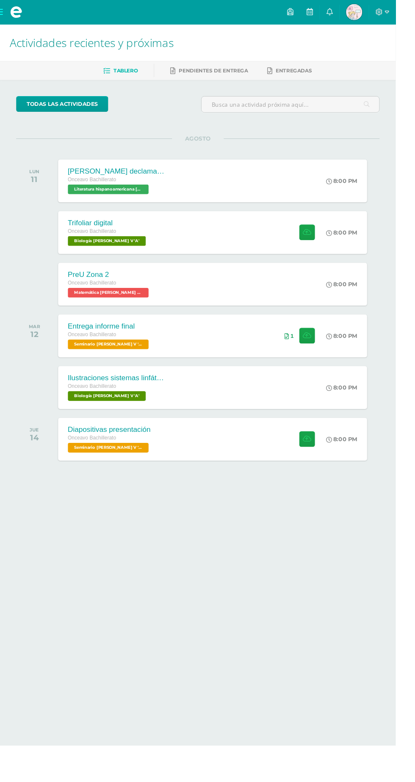
click at [12, 22] on span at bounding box center [17, 12] width 34 height 25
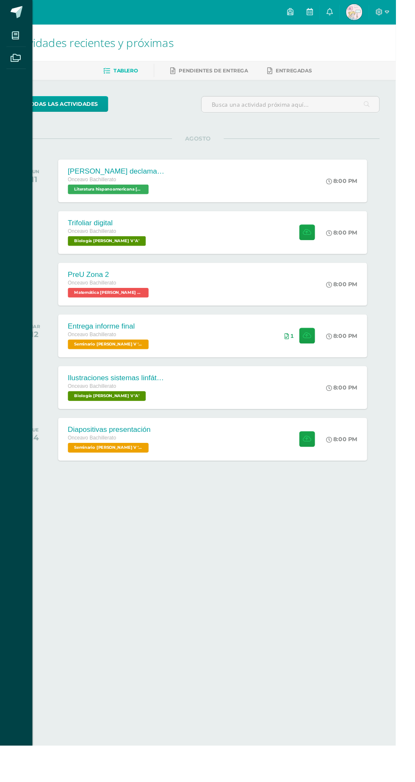
click at [16, 39] on icon at bounding box center [16, 37] width 8 height 8
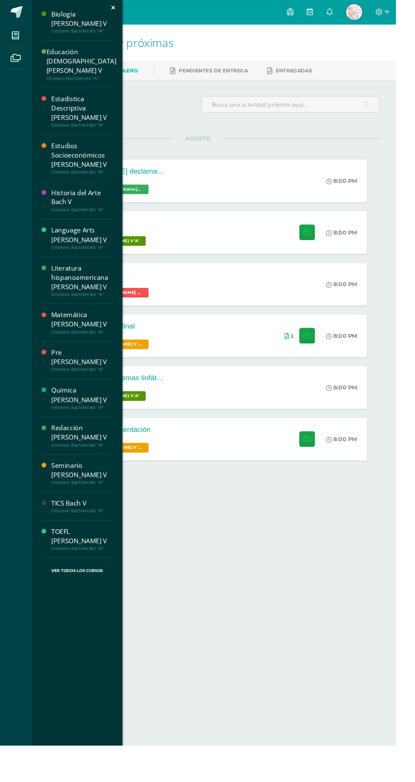
click at [16, 61] on icon at bounding box center [16, 61] width 11 height 8
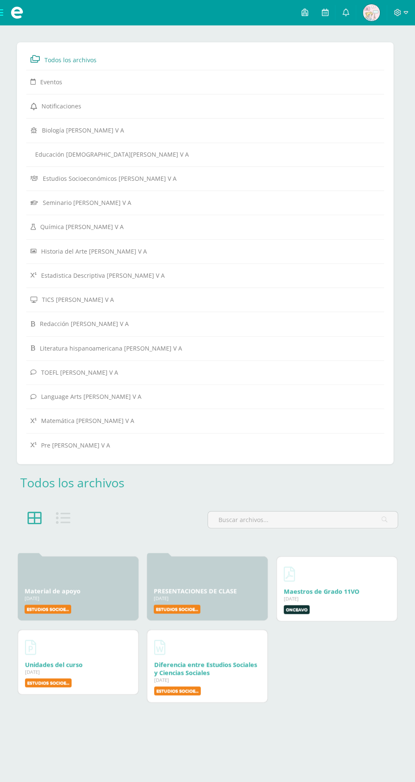
click at [182, 587] on link "PRESENTACIONES DE CLASE" at bounding box center [195, 591] width 83 height 8
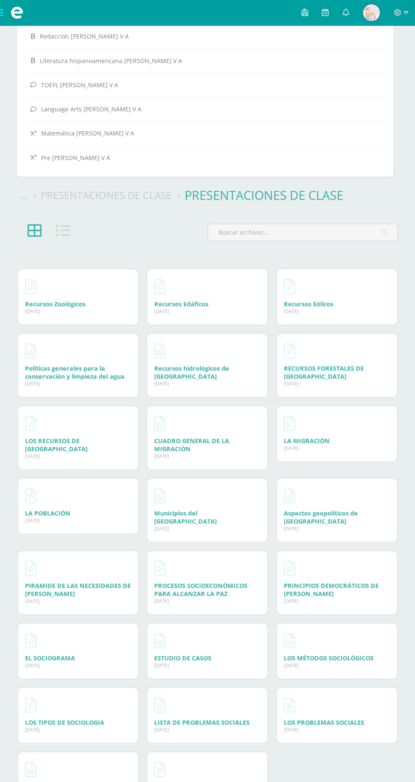
scroll to position [319, 0]
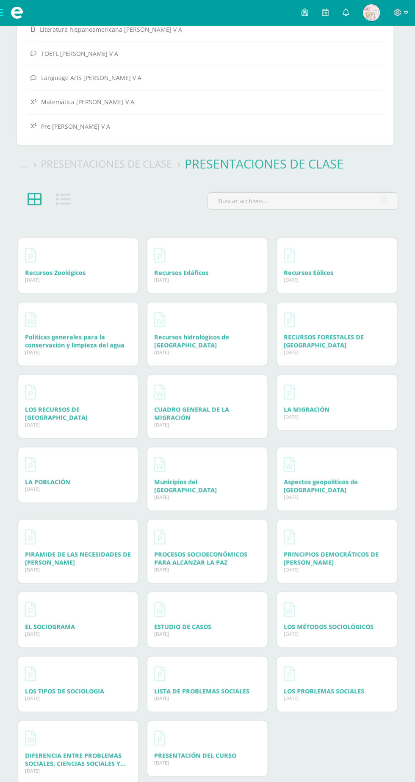
click at [206, 268] on link "Recursos Edáficos" at bounding box center [181, 272] width 54 height 8
click at [9, 22] on span at bounding box center [17, 12] width 34 height 25
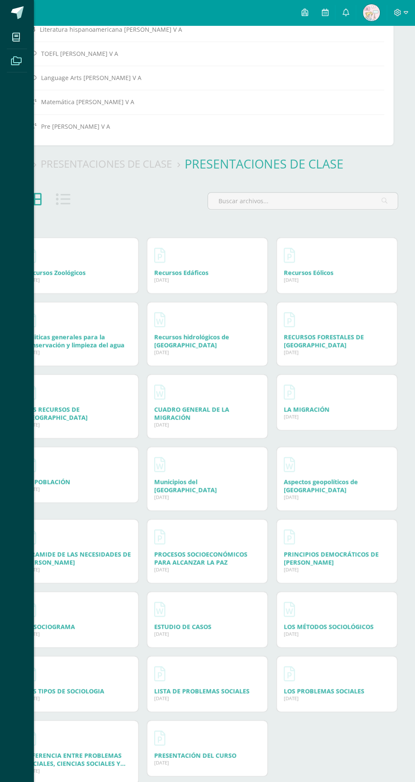
click at [17, 37] on icon at bounding box center [16, 37] width 8 height 8
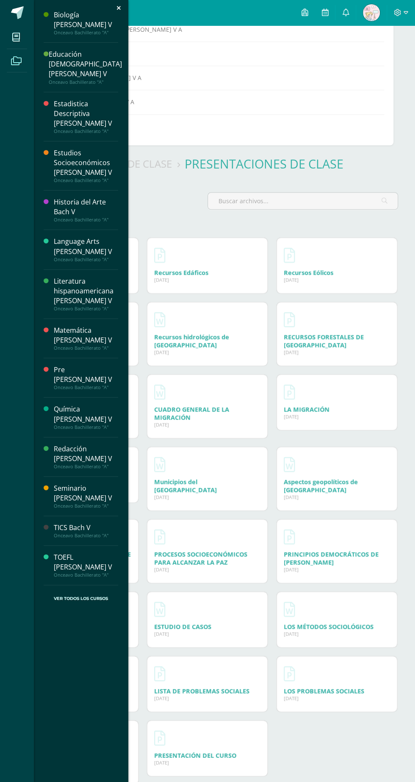
click at [19, 13] on span at bounding box center [17, 12] width 13 height 13
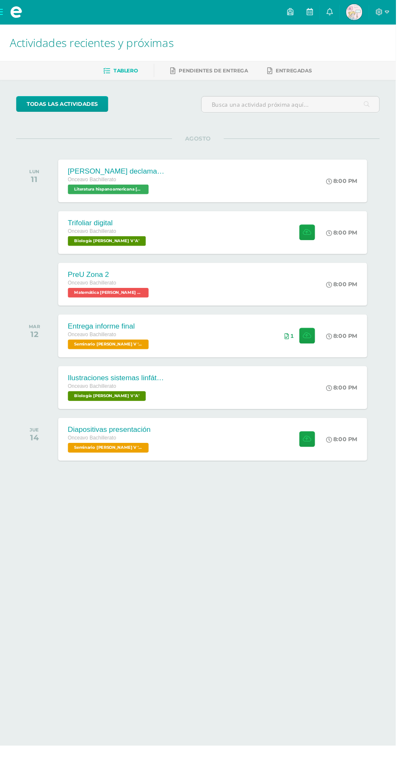
click at [216, 73] on span "Pendientes de entrega" at bounding box center [224, 74] width 72 height 6
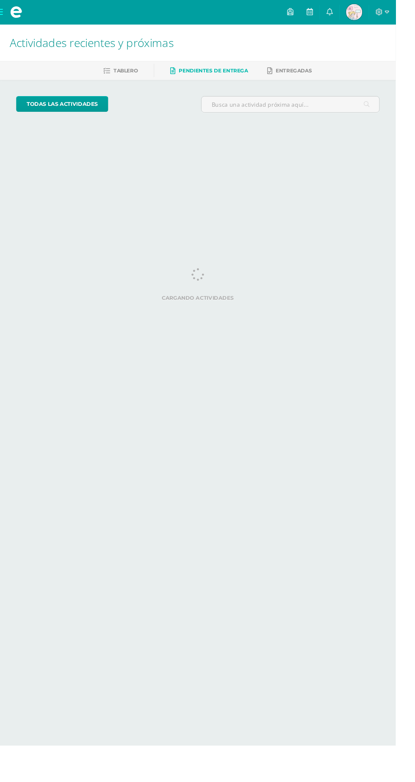
click at [307, 71] on span "Entregadas" at bounding box center [308, 74] width 38 height 6
